Goal: Information Seeking & Learning: Understand process/instructions

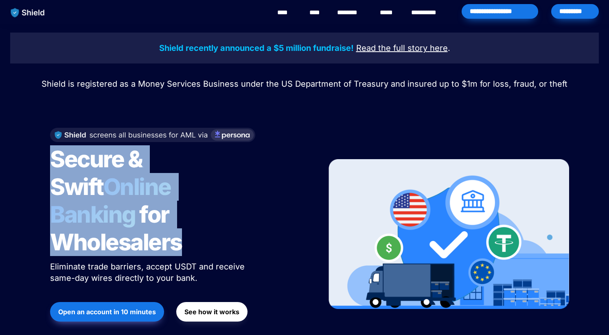
click at [191, 208] on h1 "Secure & Swift Online Banking for Wholesalers" at bounding box center [152, 200] width 204 height 117
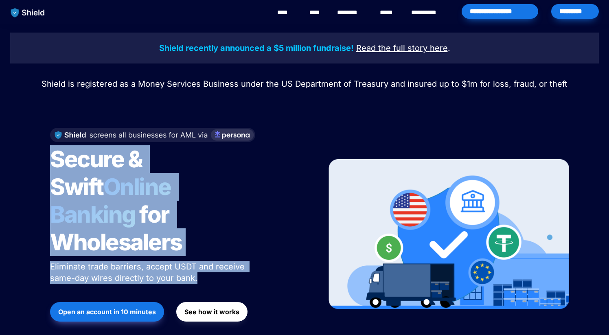
drag, startPoint x: 201, startPoint y: 254, endPoint x: 48, endPoint y: 158, distance: 180.2
click at [48, 158] on div "Secure & Swift Online Banking for Wholesalers Eliminate trade barriers, accept …" at bounding box center [178, 234] width 276 height 229
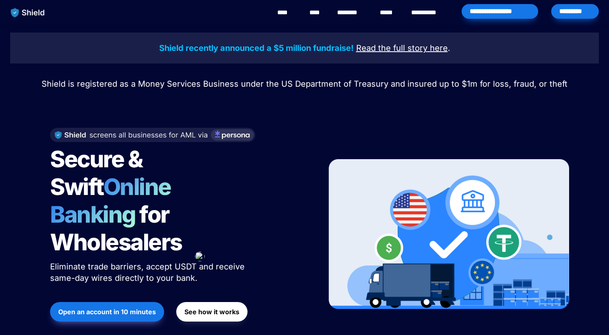
click at [170, 262] on span "Eliminate trade barriers, accept USDT and receive same-day wires directly to yo…" at bounding box center [148, 272] width 197 height 21
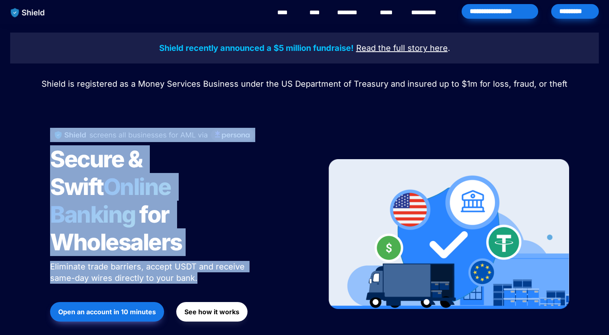
drag, startPoint x: 200, startPoint y: 249, endPoint x: 145, endPoint y: 93, distance: 165.5
click at [146, 92] on div "Shield recently announced a $5 million fundraise! Read the full story here . Sh…" at bounding box center [304, 194] width 609 height 341
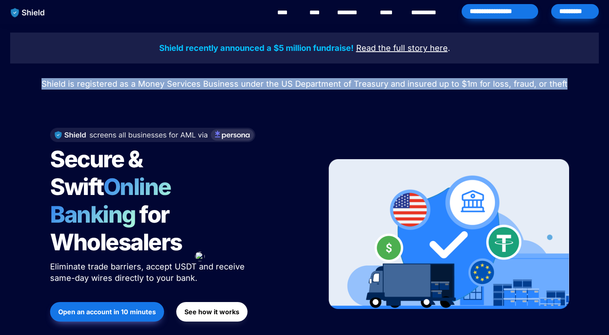
drag, startPoint x: 44, startPoint y: 87, endPoint x: 561, endPoint y: 92, distance: 516.7
click at [561, 92] on div "Shield recently announced a $5 million fundraise! Read the full story here . Sh…" at bounding box center [304, 194] width 609 height 341
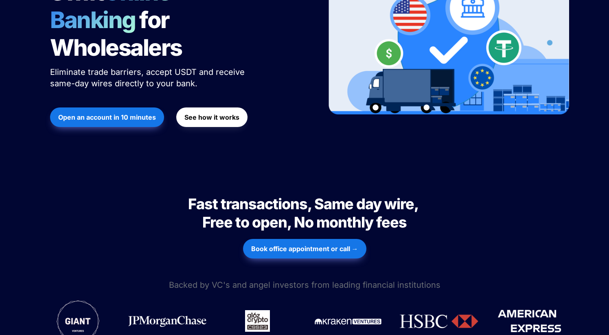
scroll to position [201, 0]
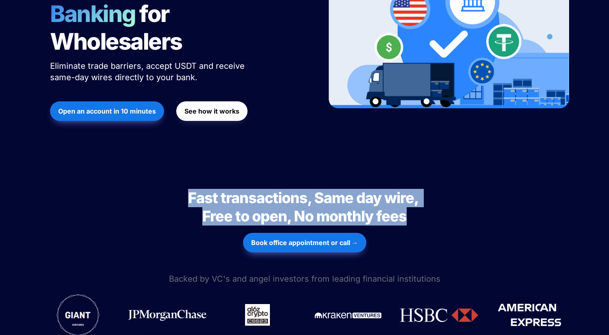
drag, startPoint x: 187, startPoint y: 170, endPoint x: 437, endPoint y: 194, distance: 251.2
click at [437, 194] on h2 "Fast transactions, Same day wire, Free to open, No monthly fees" at bounding box center [304, 207] width 285 height 43
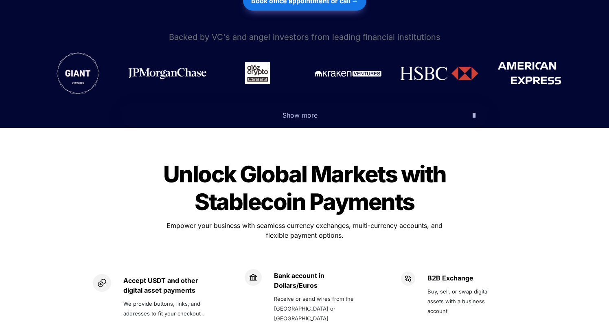
scroll to position [440, 0]
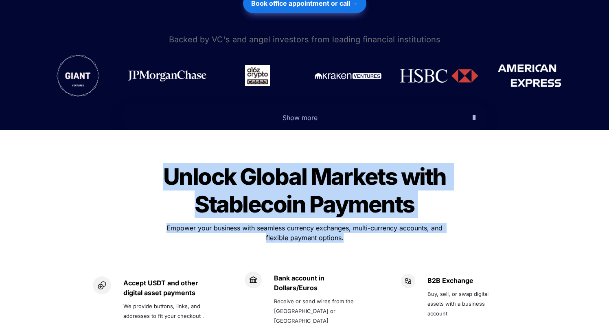
drag, startPoint x: 162, startPoint y: 148, endPoint x: 401, endPoint y: 211, distance: 246.8
click at [401, 211] on div "Unlock Global Markets with Stablecoin Payments Unlock Global Markets with Stabl…" at bounding box center [305, 259] width 448 height 217
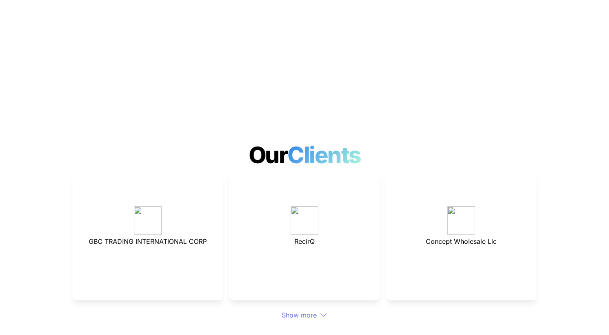
scroll to position [2119, 0]
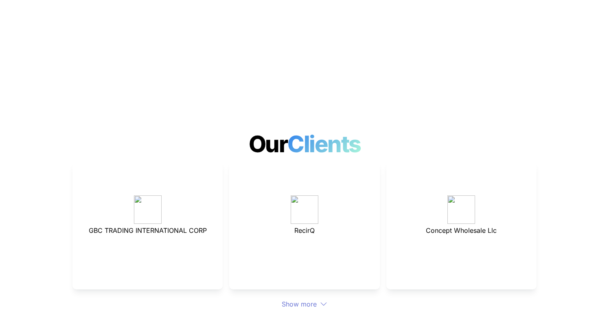
click at [325, 301] on icon at bounding box center [323, 304] width 7 height 7
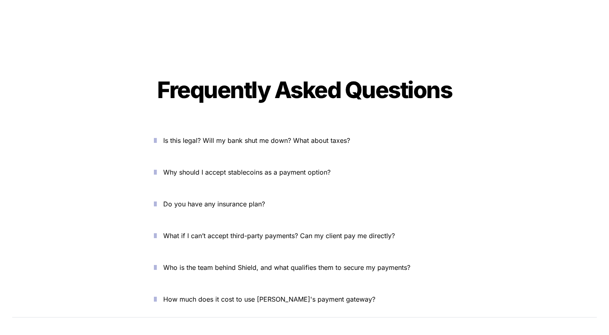
scroll to position [2913, 0]
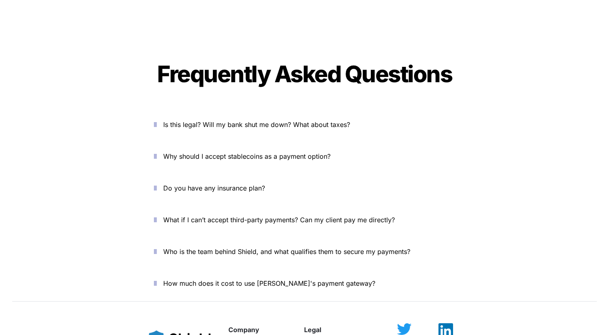
click at [216, 184] on span "Do you have any insurance plan?" at bounding box center [214, 188] width 102 height 8
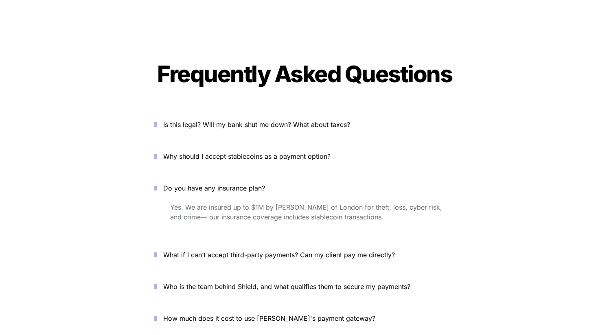
click at [187, 184] on span "Do you have any insurance plan?" at bounding box center [214, 188] width 102 height 8
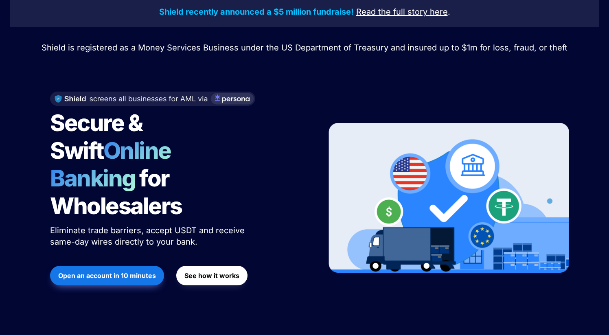
scroll to position [0, 0]
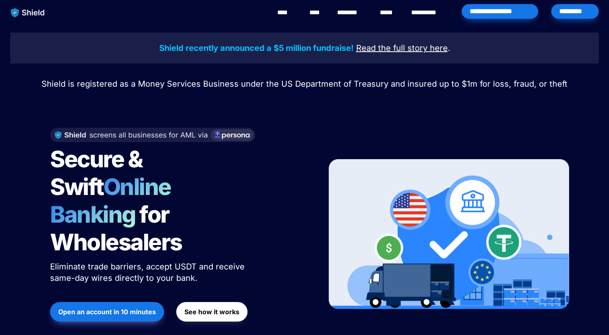
click at [213, 308] on strong "See how it works" at bounding box center [211, 312] width 55 height 8
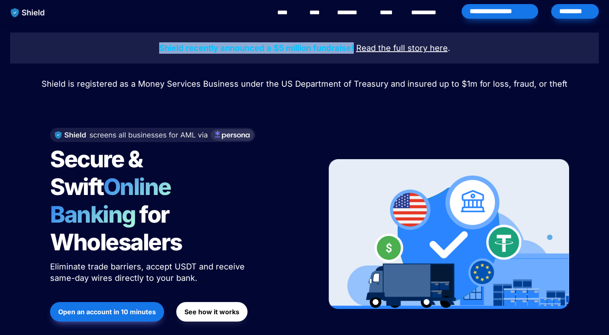
drag, startPoint x: 159, startPoint y: 48, endPoint x: 355, endPoint y: 49, distance: 195.9
click at [355, 49] on p "Shield recently announced a $5 million fundraise! Read the full story here ." at bounding box center [304, 48] width 568 height 15
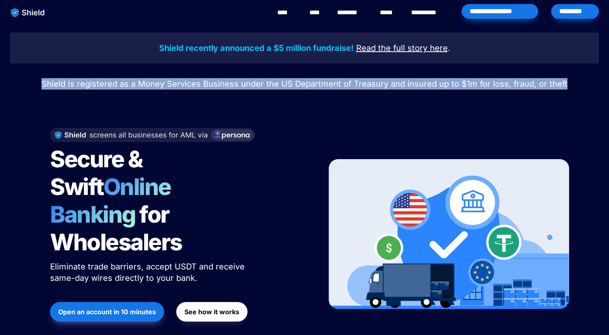
drag, startPoint x: 44, startPoint y: 87, endPoint x: 567, endPoint y: 88, distance: 522.8
click at [567, 88] on p "Shield is registered as a Money Services Business under the US Department of Tr…" at bounding box center [304, 84] width 589 height 15
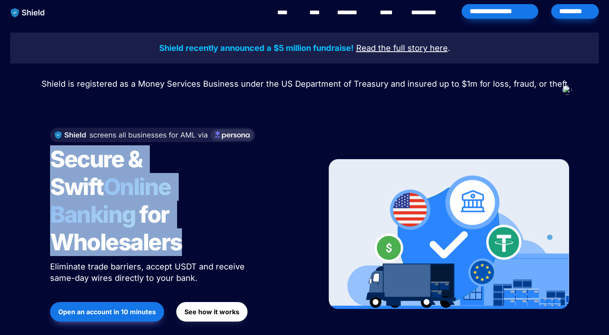
drag, startPoint x: 53, startPoint y: 161, endPoint x: 197, endPoint y: 231, distance: 159.5
click at [197, 231] on h1 "Secure & Swift Online Banking for Wholesalers" at bounding box center [152, 200] width 204 height 117
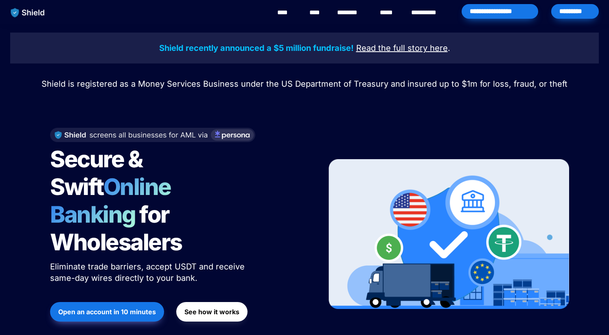
click at [201, 259] on p "Eliminate trade barriers, accept USDT and receive same-day wires directly to yo…" at bounding box center [152, 272] width 204 height 26
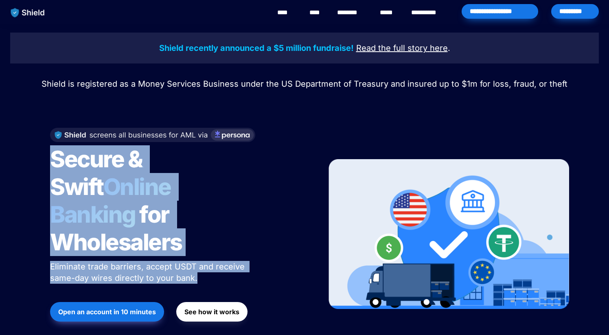
drag, startPoint x: 201, startPoint y: 251, endPoint x: 51, endPoint y: 162, distance: 173.6
click at [51, 162] on div "Secure & Swift Online Banking for Wholesalers Eliminate trade barriers, accept …" at bounding box center [178, 234] width 276 height 229
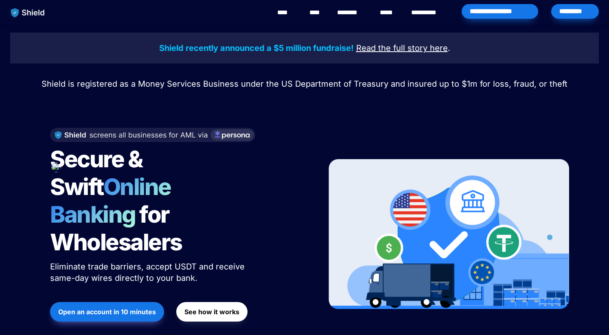
click at [262, 180] on div "Secure & Swift Online Banking for Wholesalers Eliminate trade barriers, accept …" at bounding box center [178, 234] width 276 height 229
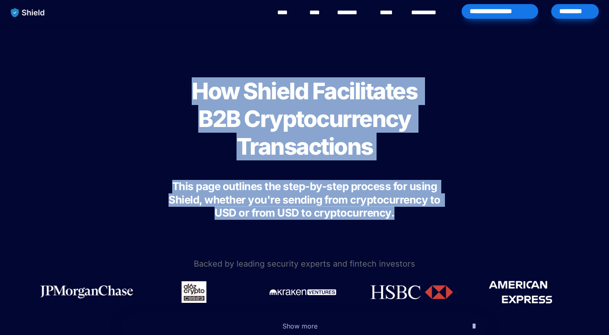
drag, startPoint x: 194, startPoint y: 88, endPoint x: 404, endPoint y: 212, distance: 244.1
click at [405, 212] on div "How Shield Facilitates B2B Cryptocurrency Transactions This page outlines the s…" at bounding box center [305, 144] width 326 height 208
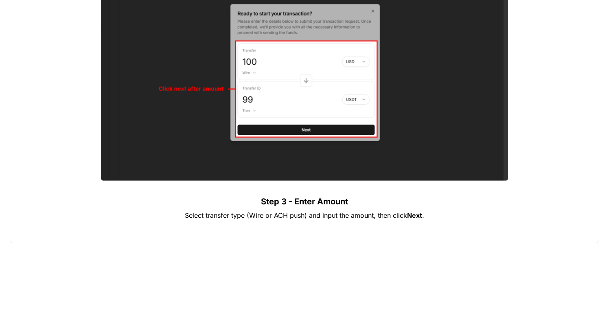
scroll to position [1457, 0]
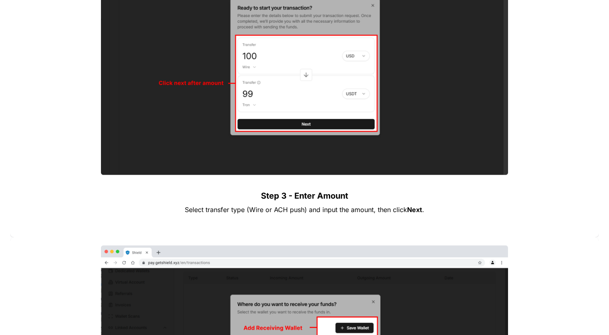
click at [295, 207] on span "Select transfer type (Wire or ACH push) and input the amount, then click" at bounding box center [296, 210] width 222 height 8
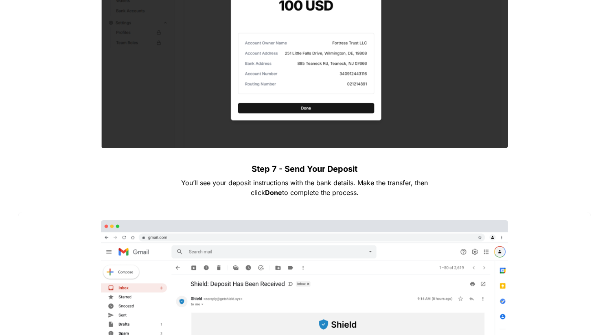
click at [321, 68] on img at bounding box center [305, 28] width 408 height 239
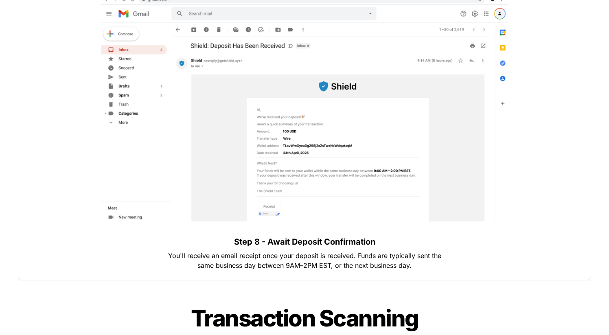
click at [294, 151] on img at bounding box center [305, 101] width 408 height 239
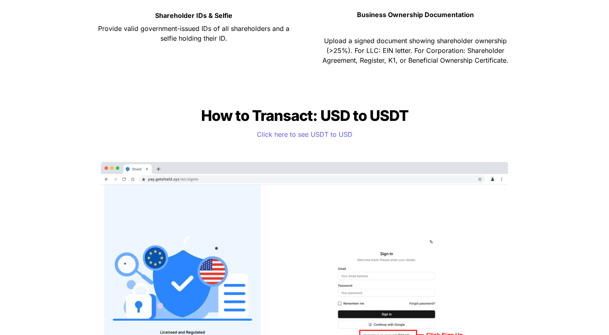
scroll to position [0, 0]
